Goal: Entertainment & Leisure: Consume media (video, audio)

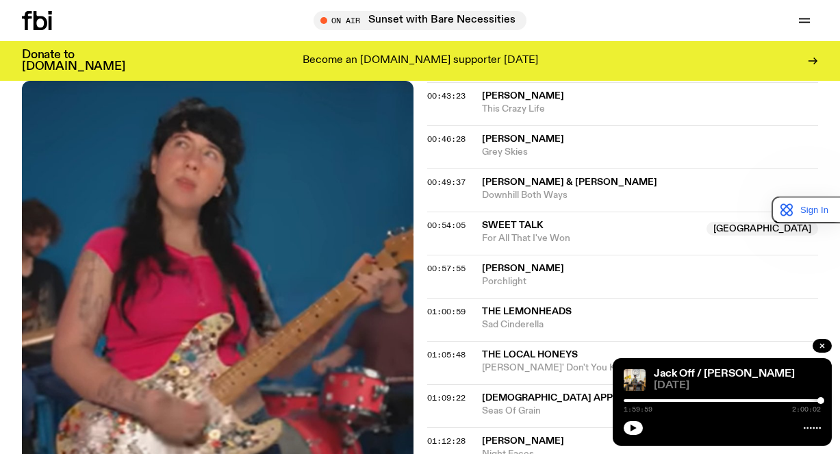
scroll to position [1432, 0]
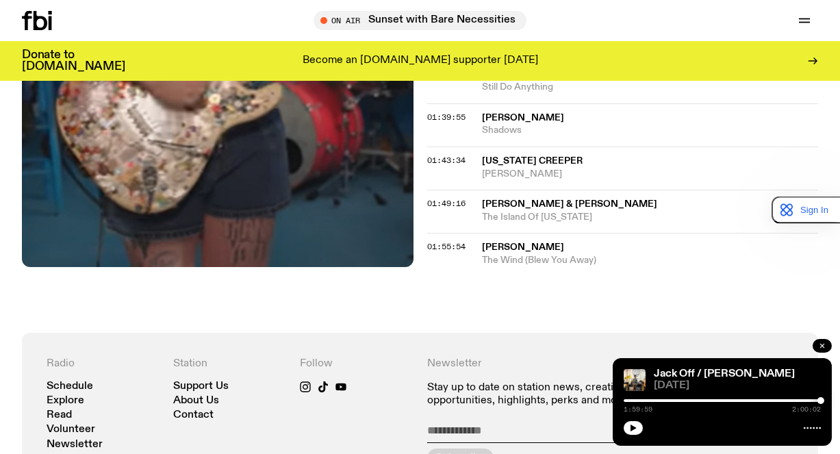
click at [821, 345] on icon "button" at bounding box center [823, 346] width 4 height 4
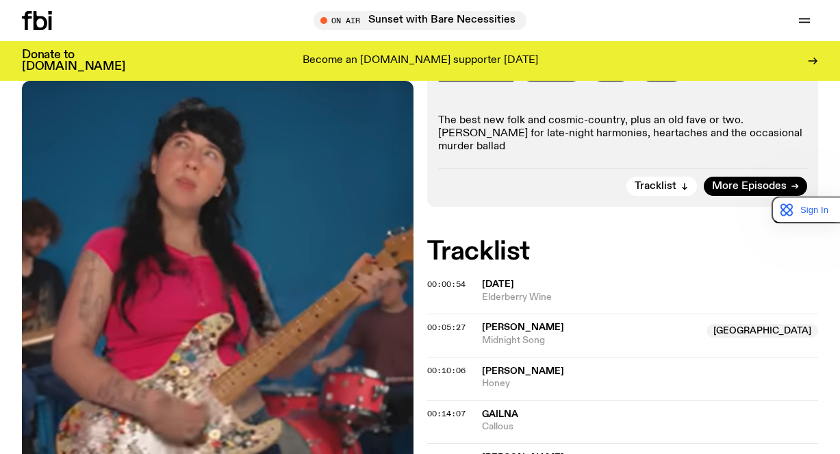
scroll to position [131, 0]
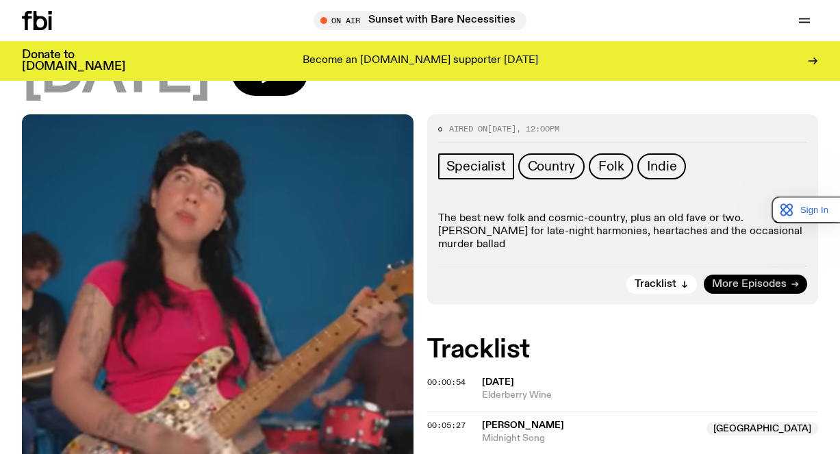
click at [770, 279] on span "More Episodes" at bounding box center [749, 284] width 75 height 10
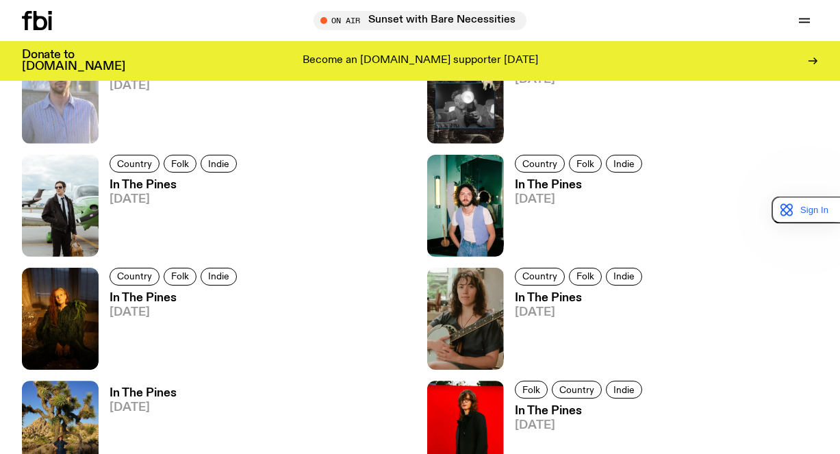
scroll to position [1024, 0]
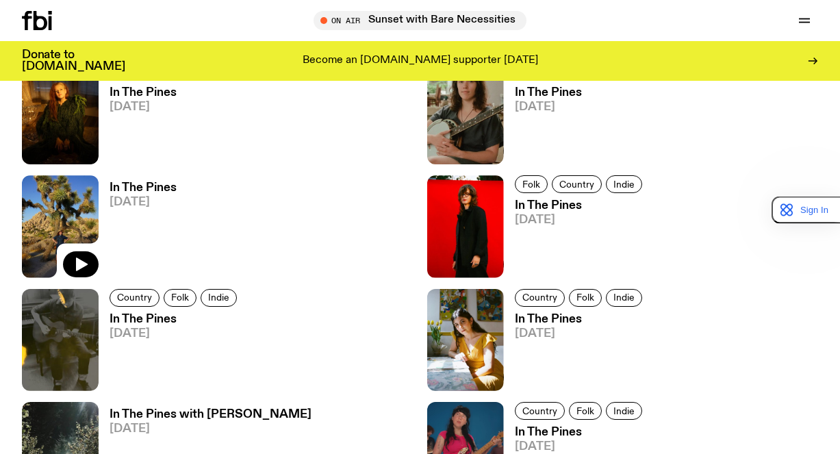
click at [55, 197] on img at bounding box center [60, 226] width 77 height 102
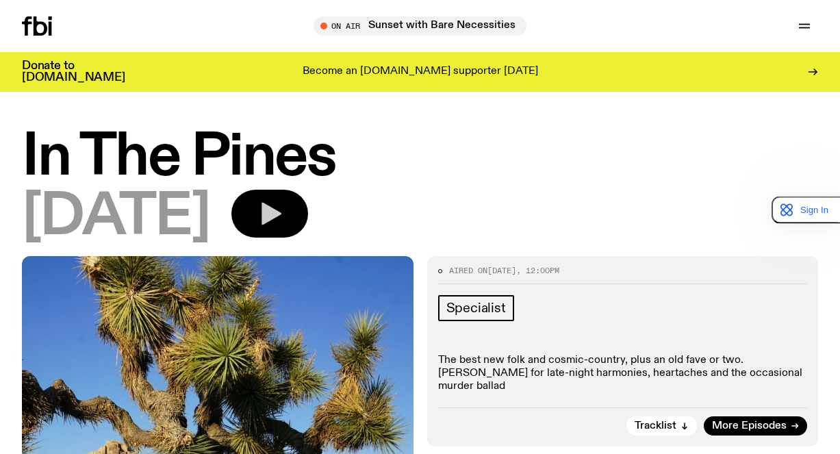
click at [284, 204] on icon "button" at bounding box center [269, 213] width 27 height 27
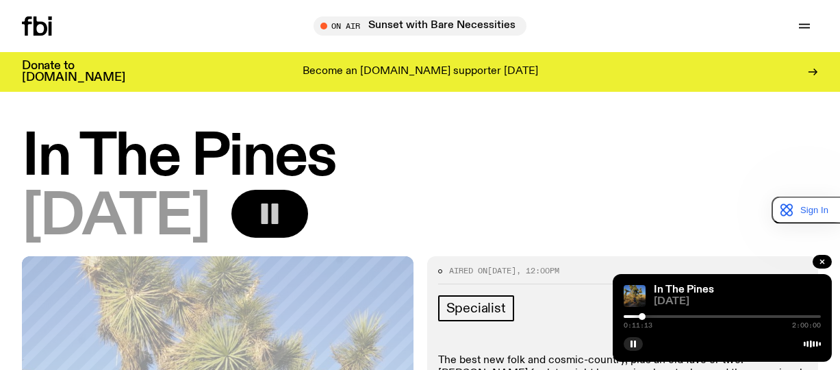
drag, startPoint x: 629, startPoint y: 339, endPoint x: 648, endPoint y: 336, distance: 19.4
click at [629, 339] on button "button" at bounding box center [633, 344] width 19 height 14
